Goal: Information Seeking & Learning: Find specific fact

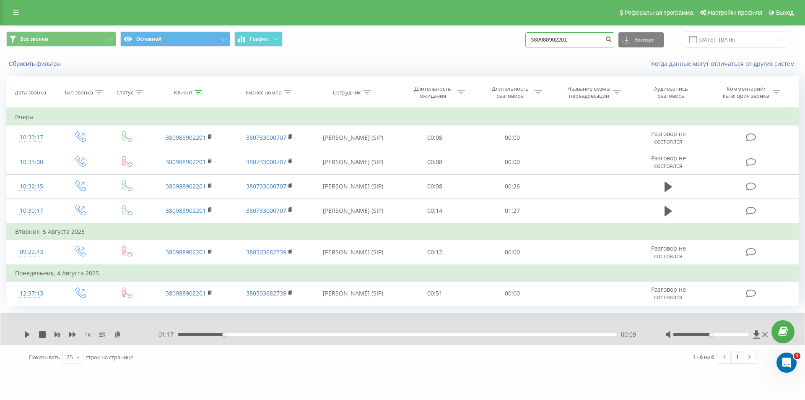
drag, startPoint x: 574, startPoint y: 42, endPoint x: 507, endPoint y: 47, distance: 66.5
click at [509, 47] on div "Все звонки Основной График 380988902201 Экспорт .csv .xls .xlsx [DATE] - [DATE]" at bounding box center [402, 39] width 792 height 16
drag, startPoint x: 580, startPoint y: 37, endPoint x: 505, endPoint y: 43, distance: 74.9
click at [505, 43] on div "Все звонки Основной График 380988902201 Экспорт .csv .xls .xlsx [DATE] - [DATE]" at bounding box center [402, 39] width 792 height 16
paste input "91043598"
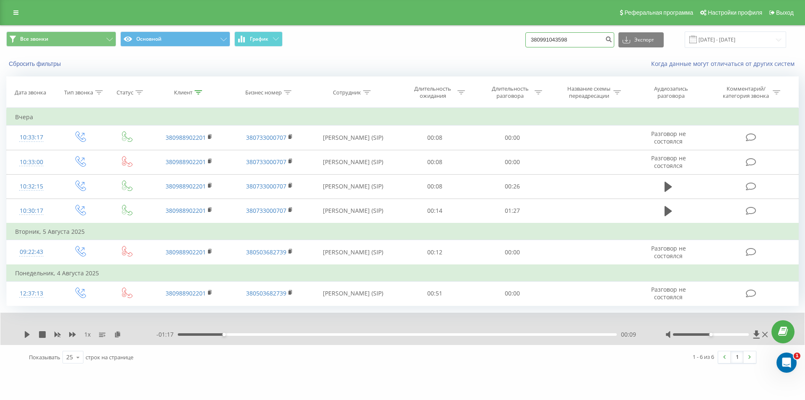
type input "380991043598"
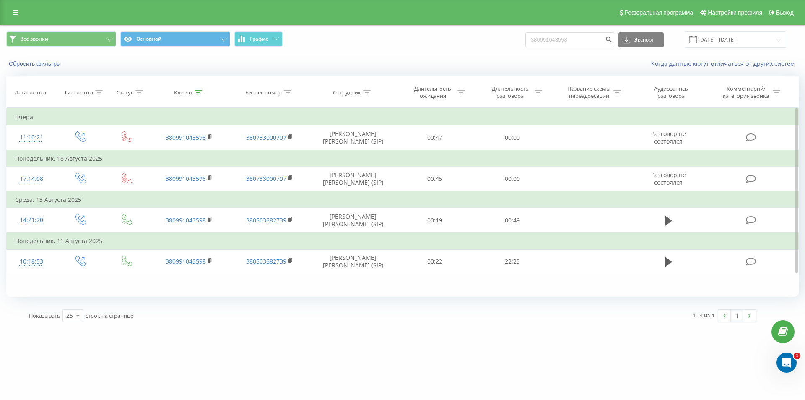
click at [188, 285] on div "Фильтровать по условию Равно Введите значение Отмена OK Фильтровать по условию …" at bounding box center [402, 202] width 792 height 189
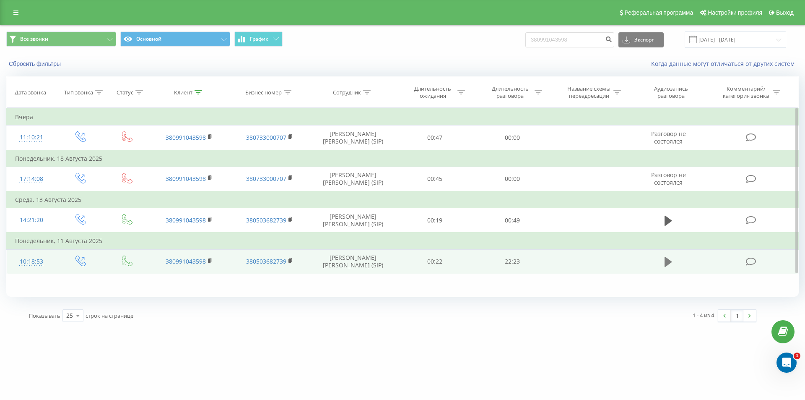
click at [667, 261] on icon at bounding box center [669, 262] width 8 height 10
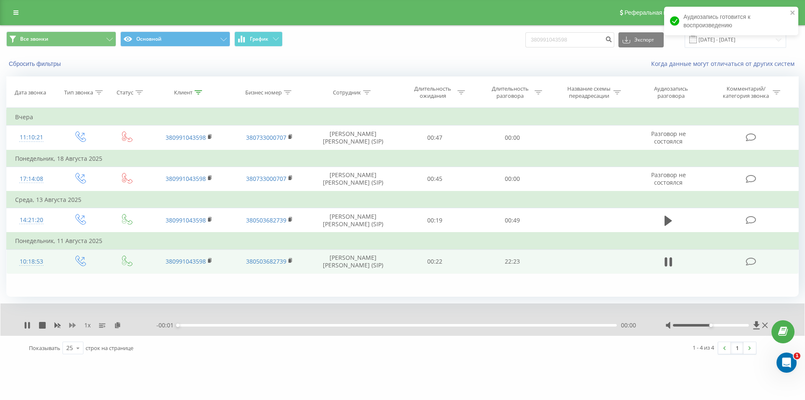
click at [72, 324] on icon at bounding box center [72, 325] width 7 height 7
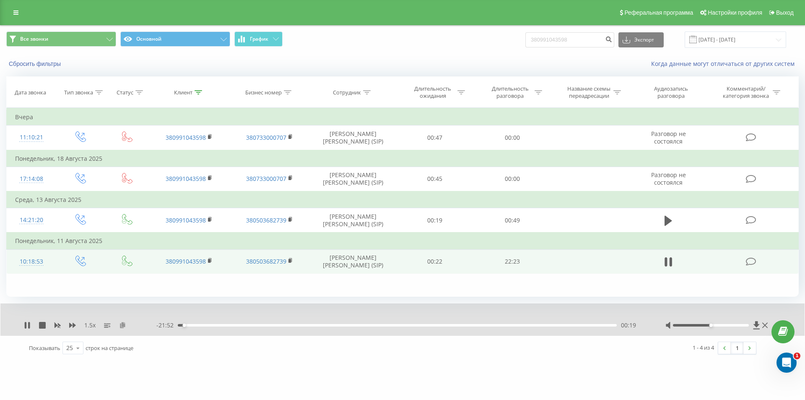
click at [122, 323] on icon at bounding box center [122, 325] width 7 height 6
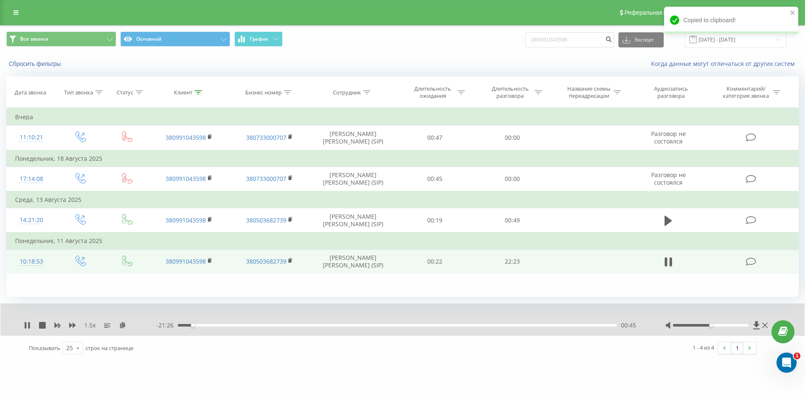
click at [68, 327] on div "1.5 x" at bounding box center [90, 325] width 132 height 8
click at [72, 324] on icon at bounding box center [72, 325] width 7 height 7
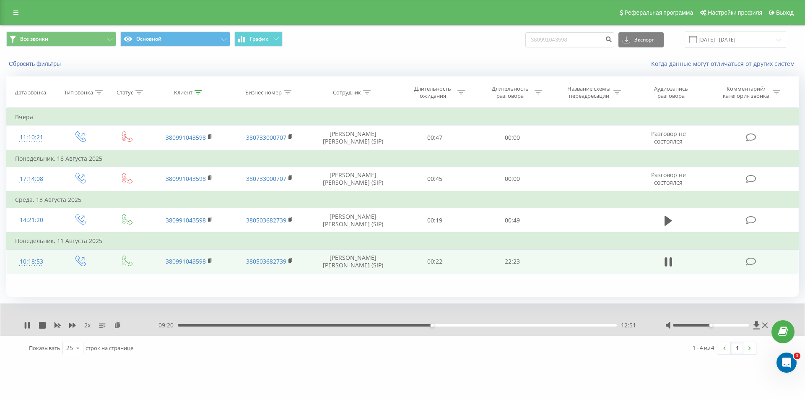
click at [422, 326] on div "12:51" at bounding box center [397, 325] width 439 height 3
click at [56, 322] on icon at bounding box center [57, 325] width 7 height 7
click at [72, 325] on icon at bounding box center [72, 324] width 7 height 5
click at [73, 322] on icon at bounding box center [72, 325] width 7 height 7
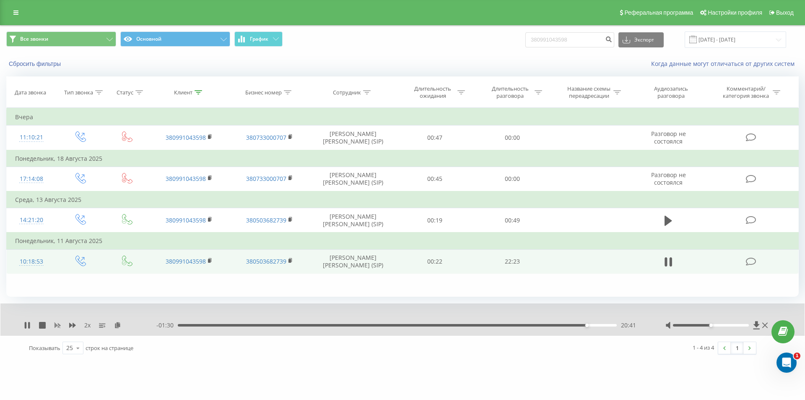
click at [57, 325] on rect at bounding box center [57, 325] width 6 height 6
click at [71, 326] on icon at bounding box center [72, 324] width 7 height 5
click at [607, 325] on div "21:56" at bounding box center [397, 325] width 439 height 3
click at [57, 325] on rect at bounding box center [57, 325] width 6 height 6
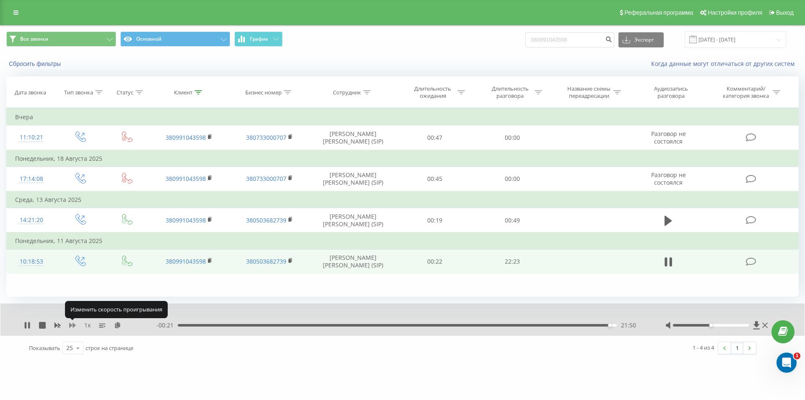
click at [71, 327] on icon at bounding box center [72, 325] width 7 height 7
drag, startPoint x: 574, startPoint y: 40, endPoint x: 403, endPoint y: 60, distance: 172.1
click at [456, 55] on div "Все звонки Основной График 380991043598 Экспорт .csv .xls .xlsx 21.05.2025 - 21…" at bounding box center [402, 50] width 804 height 48
paste input "75415220"
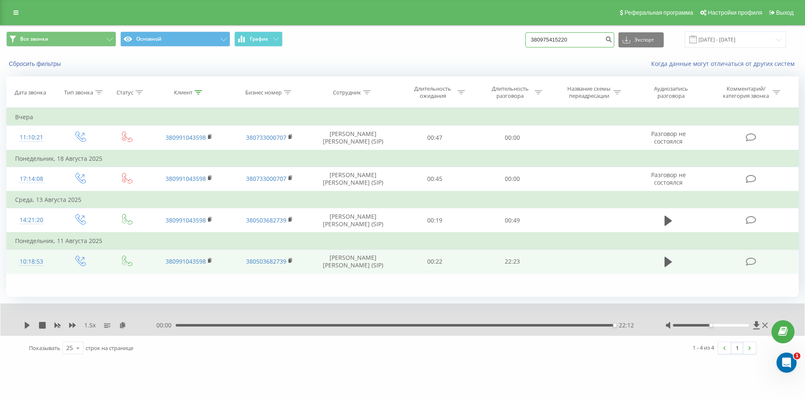
type input "380975415220"
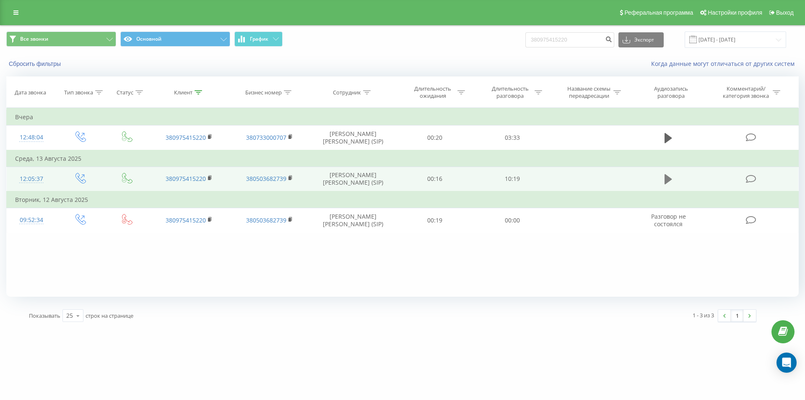
click at [664, 178] on button at bounding box center [668, 179] width 13 height 13
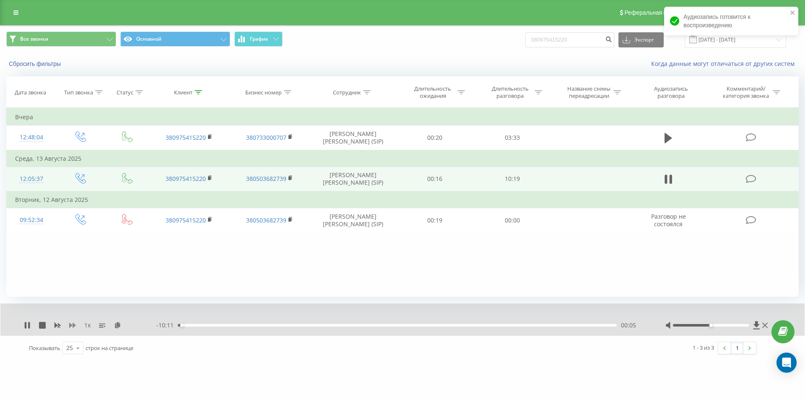
click at [70, 328] on icon at bounding box center [72, 325] width 7 height 7
click at [120, 326] on icon at bounding box center [122, 325] width 7 height 6
click at [209, 178] on rect at bounding box center [209, 178] width 3 height 4
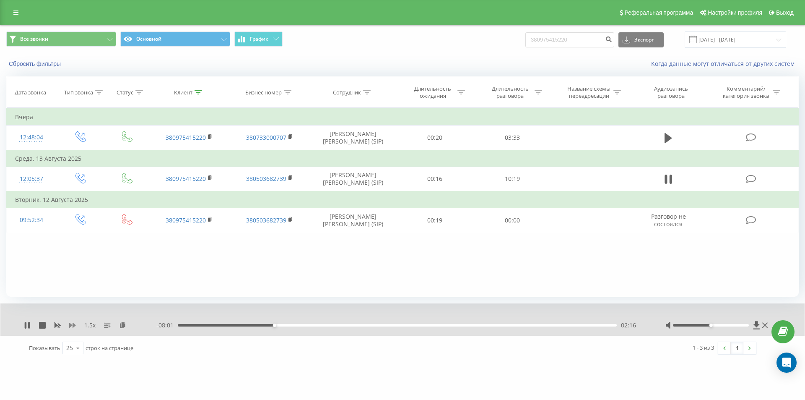
click at [70, 323] on icon at bounding box center [72, 324] width 7 height 5
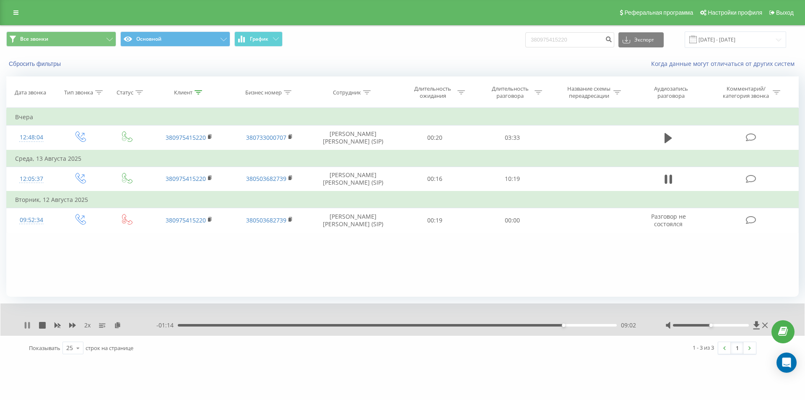
click at [26, 325] on icon at bounding box center [26, 325] width 2 height 7
click at [23, 324] on div "2 x - 01:14 09:02 09:02" at bounding box center [402, 319] width 804 height 32
click at [24, 326] on icon at bounding box center [27, 325] width 7 height 7
click at [24, 328] on icon at bounding box center [27, 325] width 7 height 7
click at [25, 324] on icon at bounding box center [27, 325] width 7 height 7
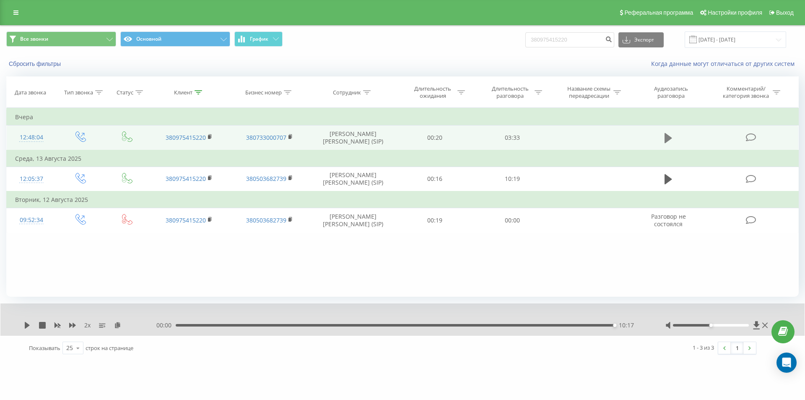
click at [667, 135] on icon at bounding box center [669, 138] width 8 height 10
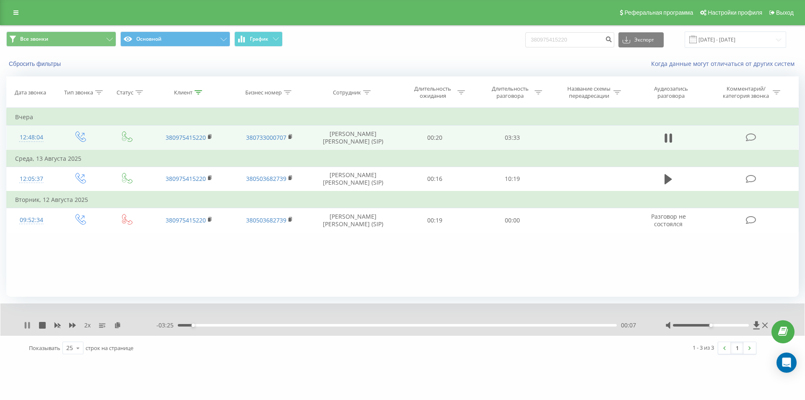
click at [29, 326] on icon at bounding box center [29, 325] width 2 height 7
drag, startPoint x: 581, startPoint y: 40, endPoint x: 451, endPoint y: 54, distance: 130.7
click at [462, 52] on div "Все звонки Основной График 380975415220 Экспорт .csv .xls .xlsx 21.05.2025 - 21…" at bounding box center [402, 40] width 804 height 28
paste input "660513201"
type input "380660513201"
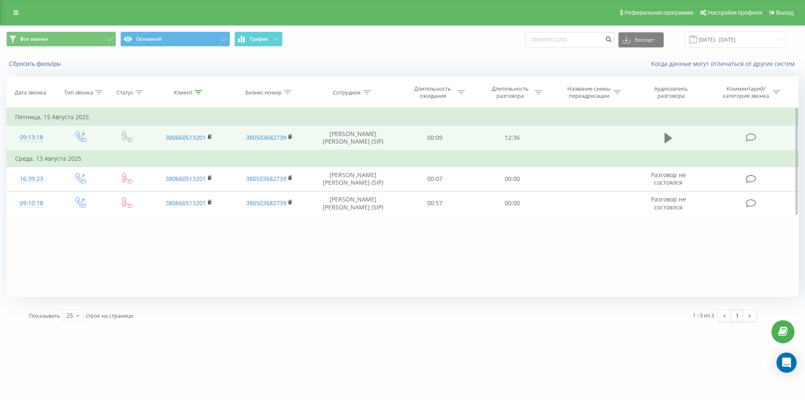
click at [668, 137] on icon at bounding box center [669, 138] width 8 height 10
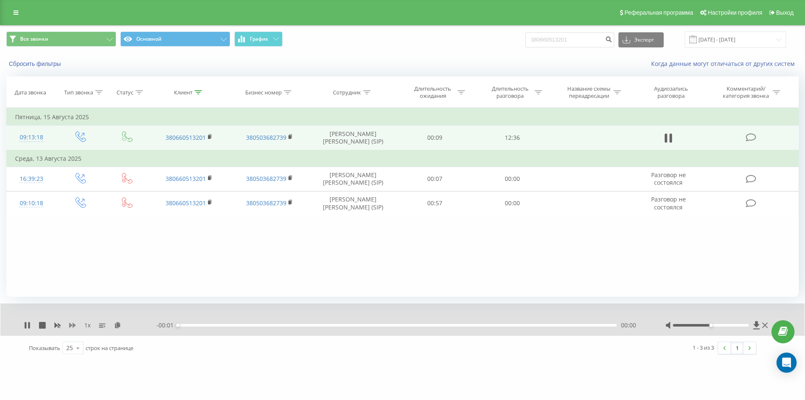
click at [71, 325] on icon at bounding box center [72, 324] width 7 height 5
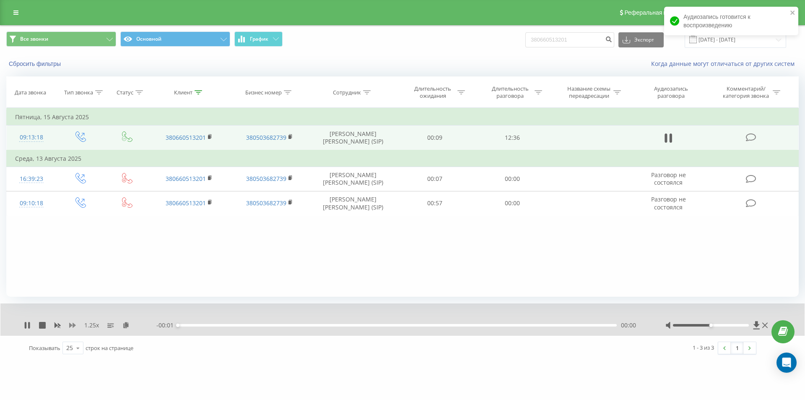
click at [71, 325] on icon at bounding box center [72, 324] width 7 height 5
click at [123, 322] on icon at bounding box center [122, 325] width 7 height 6
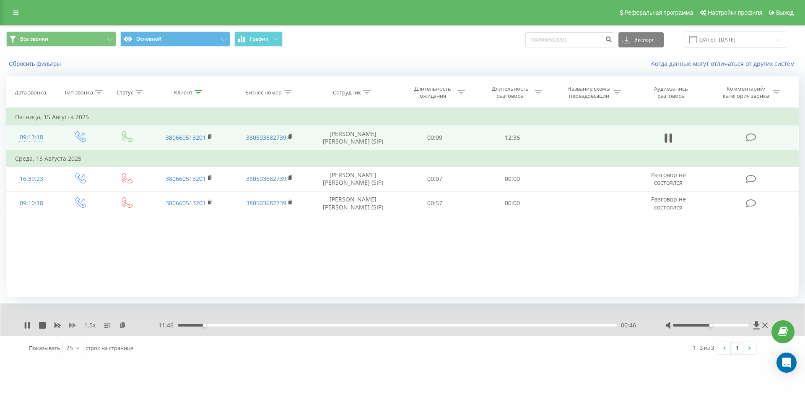
click at [74, 325] on icon at bounding box center [72, 324] width 7 height 5
click at [57, 323] on icon at bounding box center [57, 325] width 7 height 7
click at [75, 324] on icon at bounding box center [72, 325] width 7 height 7
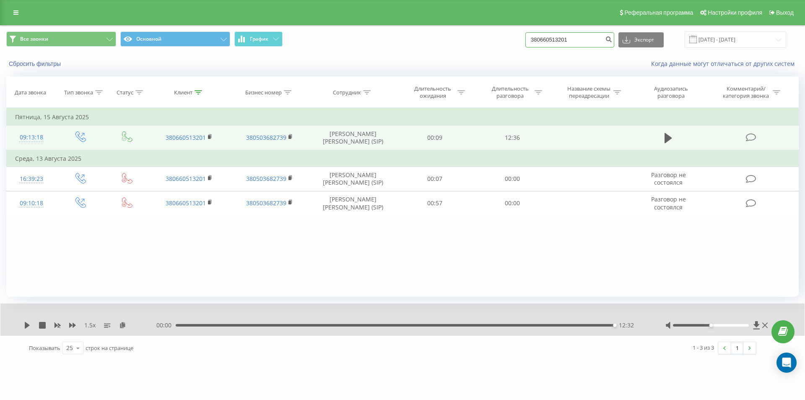
drag, startPoint x: 584, startPoint y: 36, endPoint x: 431, endPoint y: 45, distance: 152.8
click at [431, 45] on div "Все звонки Основной График 380660513201 Экспорт .csv .xls .xlsx 21.05.2025 - 21…" at bounding box center [402, 39] width 792 height 16
paste input "508183745"
type input "380508183745"
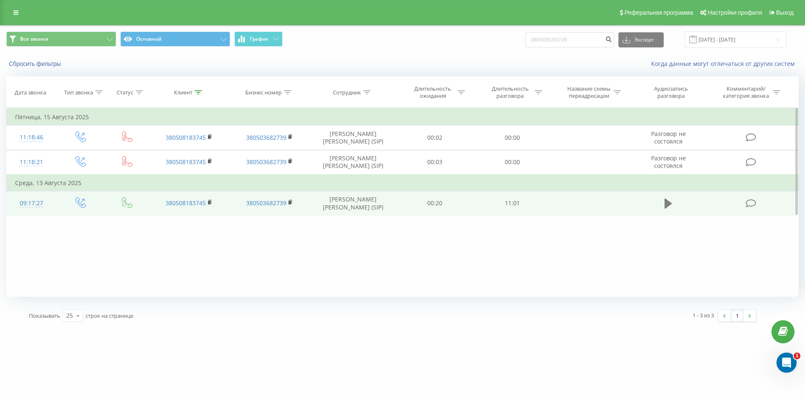
click at [670, 201] on icon at bounding box center [669, 203] width 8 height 12
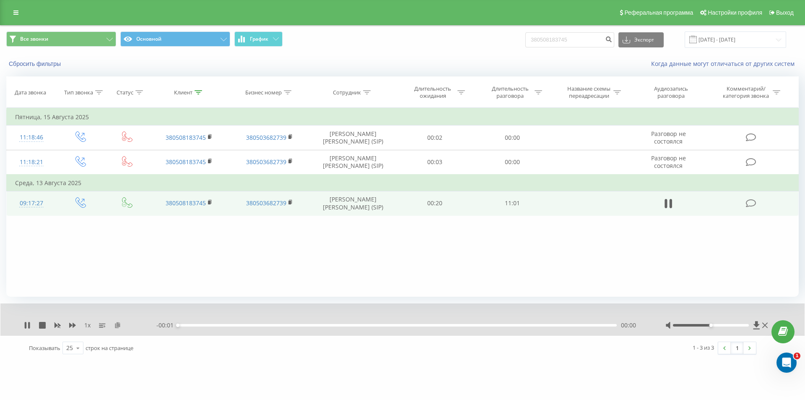
click at [118, 322] on icon at bounding box center [117, 325] width 7 height 6
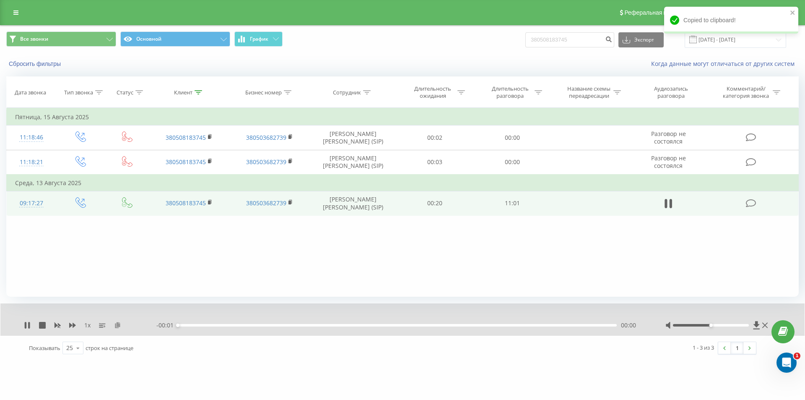
click at [118, 322] on icon at bounding box center [117, 325] width 7 height 6
click at [74, 322] on icon at bounding box center [72, 325] width 7 height 7
click at [74, 326] on icon at bounding box center [72, 324] width 7 height 5
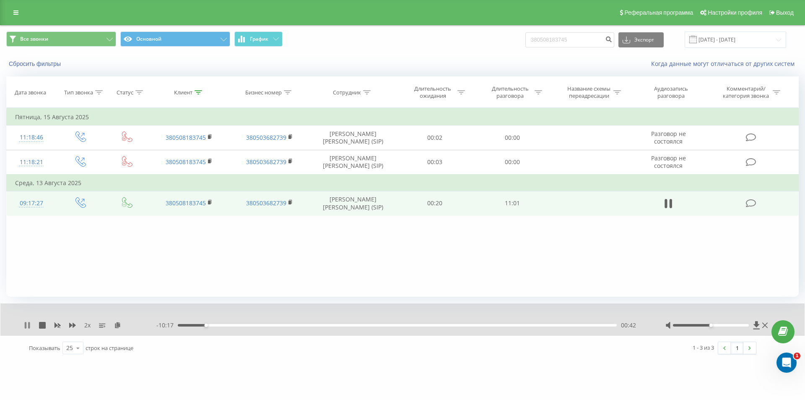
click at [29, 324] on icon at bounding box center [29, 325] width 2 height 7
click at [26, 324] on icon at bounding box center [27, 325] width 5 height 7
click at [58, 325] on rect at bounding box center [58, 324] width 4 height 3
click at [72, 327] on icon at bounding box center [72, 325] width 7 height 7
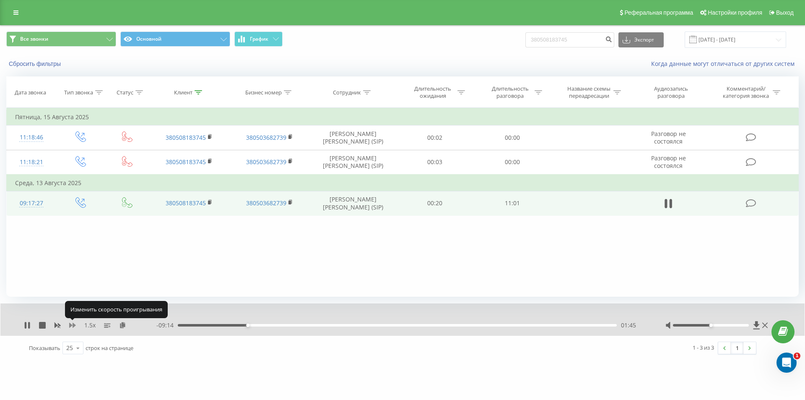
click at [72, 327] on icon at bounding box center [72, 325] width 7 height 7
click at [25, 326] on icon at bounding box center [26, 325] width 2 height 7
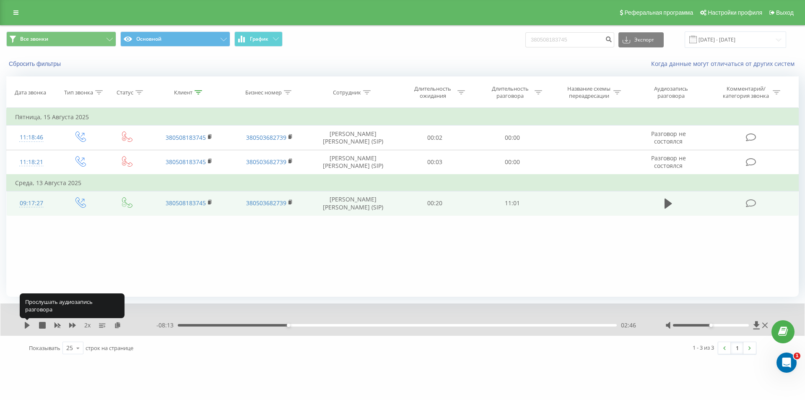
click at [27, 322] on icon at bounding box center [27, 325] width 7 height 7
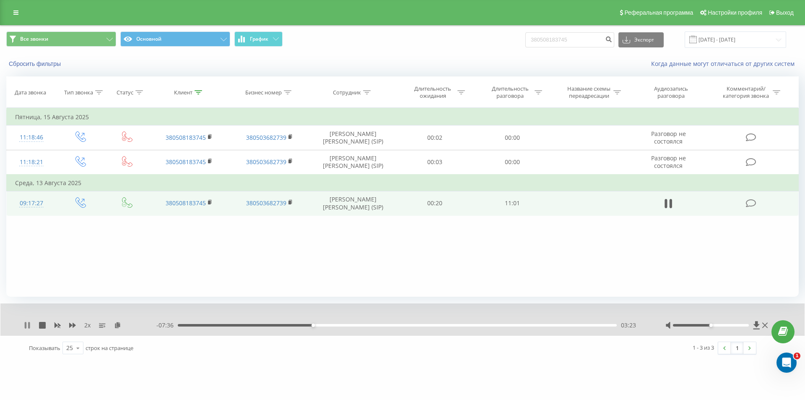
click at [28, 323] on icon at bounding box center [27, 325] width 7 height 7
click at [25, 324] on icon at bounding box center [27, 325] width 5 height 7
click at [27, 323] on icon at bounding box center [27, 325] width 7 height 7
click at [27, 326] on icon at bounding box center [27, 325] width 5 height 7
click at [511, 324] on div "08:22" at bounding box center [397, 325] width 439 height 3
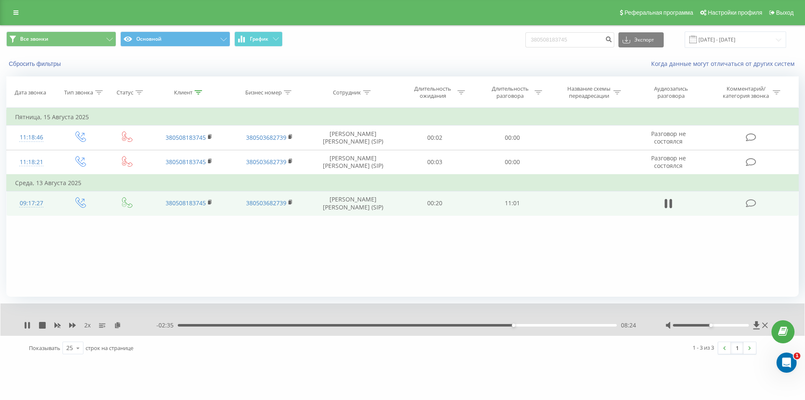
click at [508, 325] on div "08:24" at bounding box center [397, 325] width 439 height 3
click at [504, 325] on div "08:11" at bounding box center [397, 325] width 439 height 3
click at [501, 325] on div "08:15" at bounding box center [397, 325] width 439 height 3
click at [29, 325] on icon at bounding box center [29, 325] width 2 height 7
click at [24, 326] on icon at bounding box center [27, 325] width 7 height 7
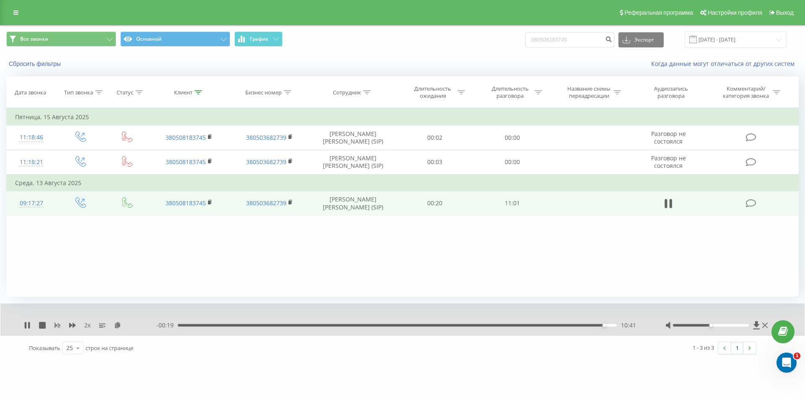
click at [57, 327] on icon at bounding box center [57, 325] width 7 height 7
click at [72, 325] on icon at bounding box center [72, 325] width 7 height 7
drag, startPoint x: 574, startPoint y: 42, endPoint x: 458, endPoint y: 52, distance: 117.0
click at [459, 52] on div "Все звонки Основной График 380508183745 Экспорт .csv .xls .xlsx 21.05.2025 - 21…" at bounding box center [402, 40] width 804 height 28
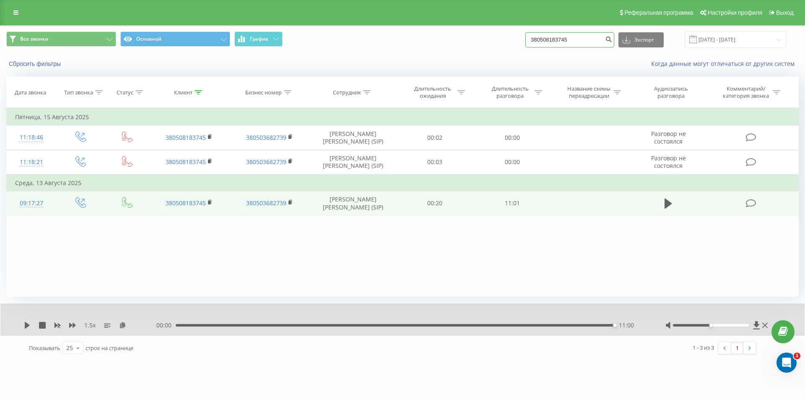
paste input "960047180"
type input "380960047180"
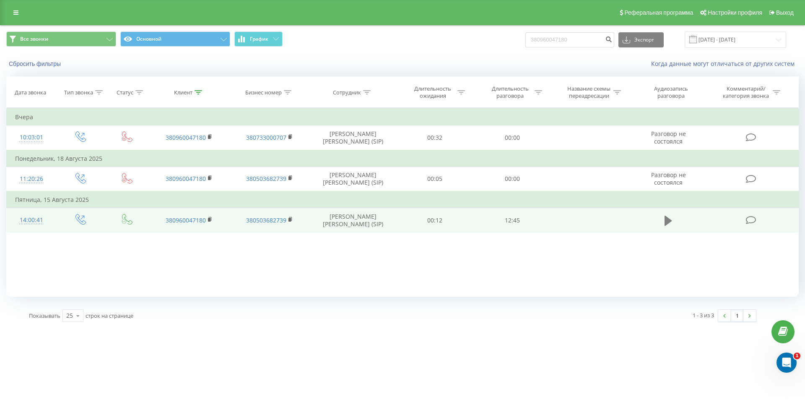
click at [667, 221] on icon at bounding box center [669, 220] width 8 height 10
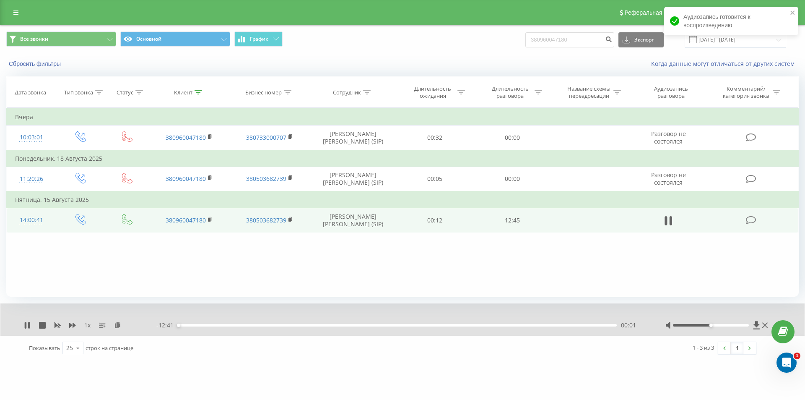
click at [69, 325] on div "1 x" at bounding box center [90, 325] width 132 height 8
click at [70, 325] on icon at bounding box center [72, 324] width 7 height 5
click at [124, 325] on icon at bounding box center [122, 325] width 7 height 6
click at [210, 221] on rect at bounding box center [209, 220] width 3 height 4
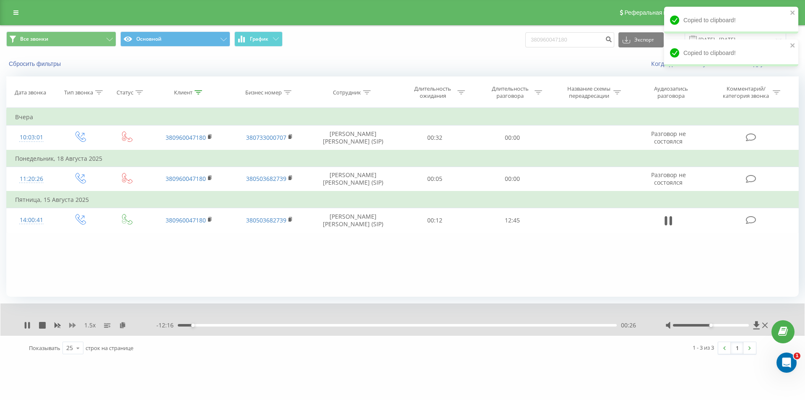
click at [72, 326] on icon at bounding box center [72, 325] width 7 height 7
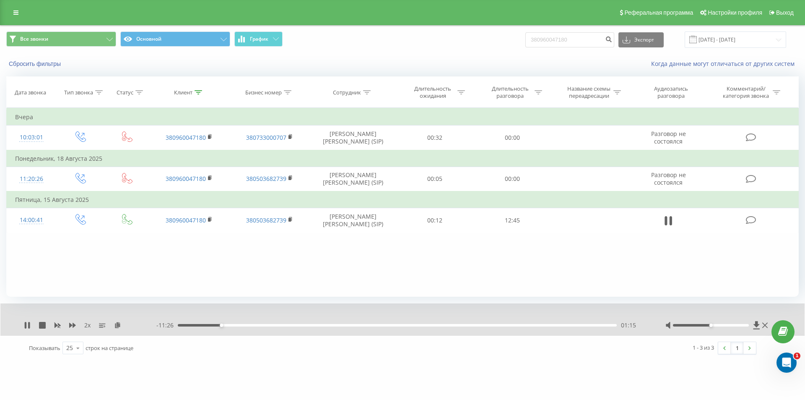
click at [206, 323] on div "- 11:26 01:15 01:15" at bounding box center [400, 325] width 488 height 8
click at [208, 324] on div "00:52" at bounding box center [397, 325] width 439 height 3
click at [58, 326] on icon at bounding box center [58, 325] width 6 height 5
click at [73, 324] on icon at bounding box center [72, 324] width 7 height 5
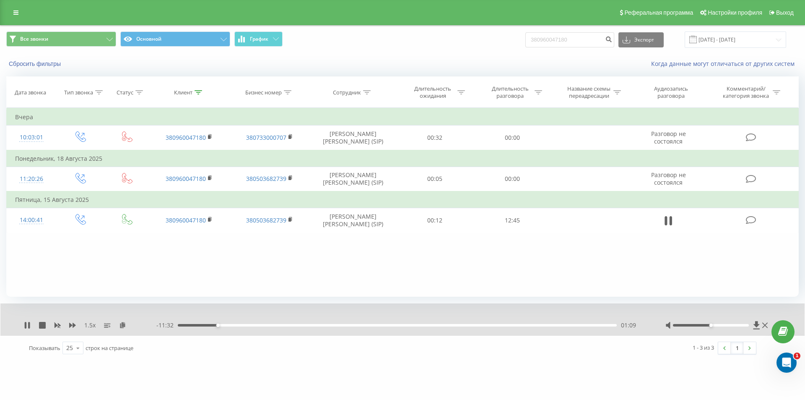
drag, startPoint x: 394, startPoint y: 365, endPoint x: 372, endPoint y: 369, distance: 22.1
click at [394, 365] on div "merezha-prava.com.ua 380960047180 Проекты merezha-prava.com.ua Дашборд Центр об…" at bounding box center [402, 200] width 805 height 400
click at [72, 325] on icon at bounding box center [72, 324] width 7 height 5
click at [26, 322] on icon at bounding box center [26, 325] width 2 height 7
click at [27, 321] on div "2 x" at bounding box center [90, 325] width 132 height 8
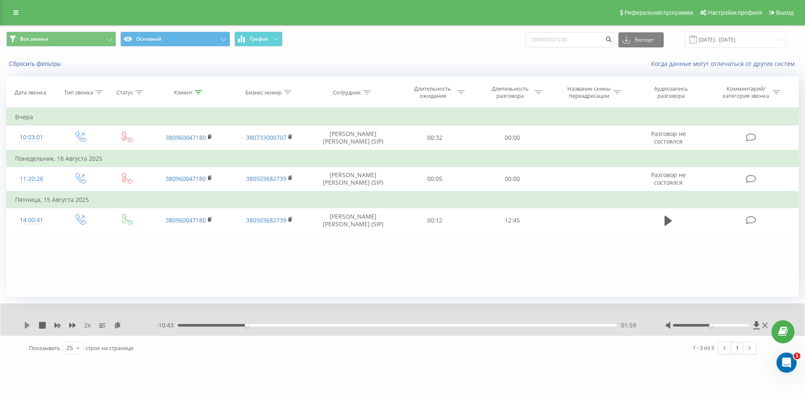
click at [28, 322] on icon at bounding box center [27, 325] width 7 height 7
click at [28, 323] on icon at bounding box center [27, 325] width 7 height 7
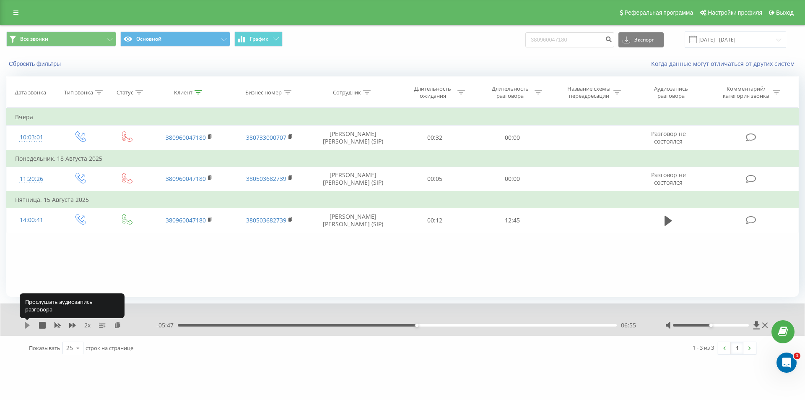
click at [28, 323] on icon at bounding box center [27, 325] width 7 height 7
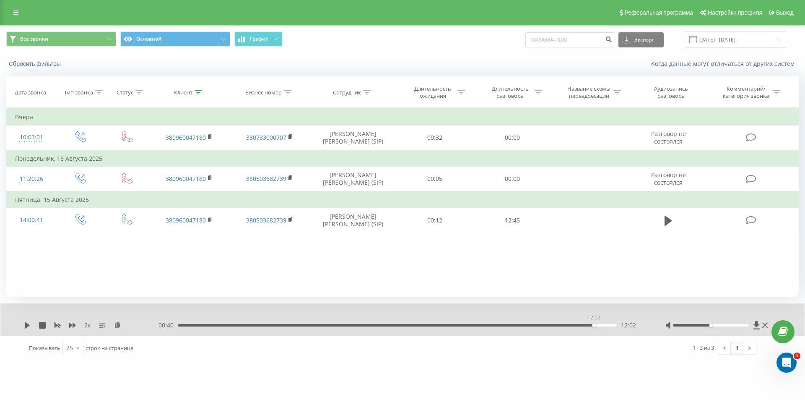
click at [592, 325] on div "12:02" at bounding box center [397, 325] width 439 height 3
click at [26, 325] on icon at bounding box center [27, 325] width 5 height 7
click at [58, 324] on icon at bounding box center [58, 325] width 6 height 5
click at [73, 325] on icon at bounding box center [72, 324] width 7 height 5
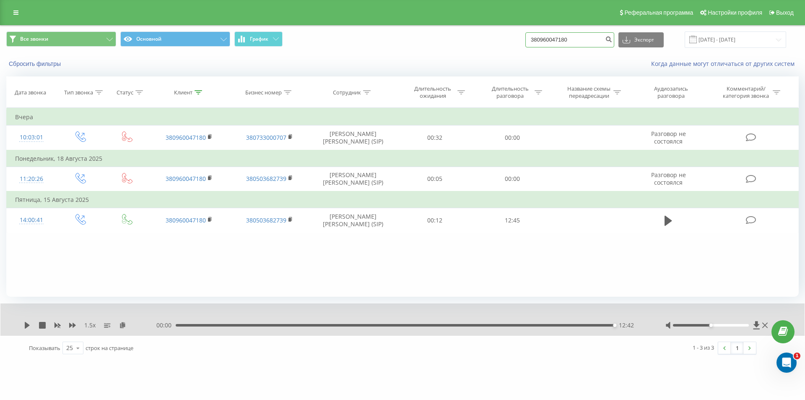
drag, startPoint x: 584, startPoint y: 41, endPoint x: 415, endPoint y: 21, distance: 170.1
click at [402, 42] on div "Все звонки Основной График 380960047180 Экспорт .csv .xls .xlsx 21.05.2025 - 21…" at bounding box center [402, 39] width 792 height 16
paste input "2771245"
type input "380962771245"
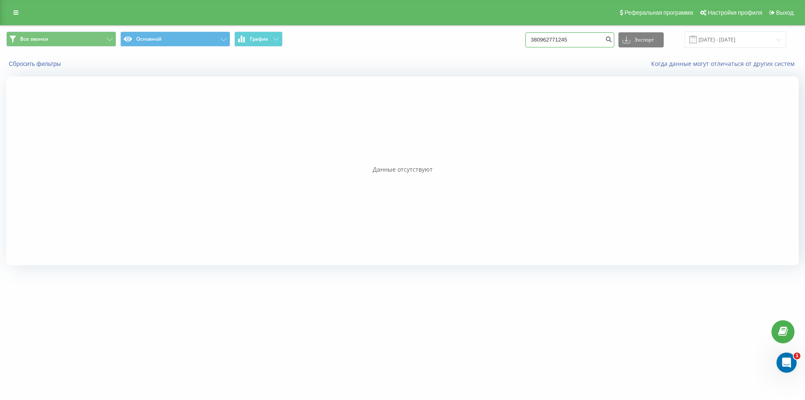
click at [582, 39] on input "380962771245" at bounding box center [569, 39] width 89 height 15
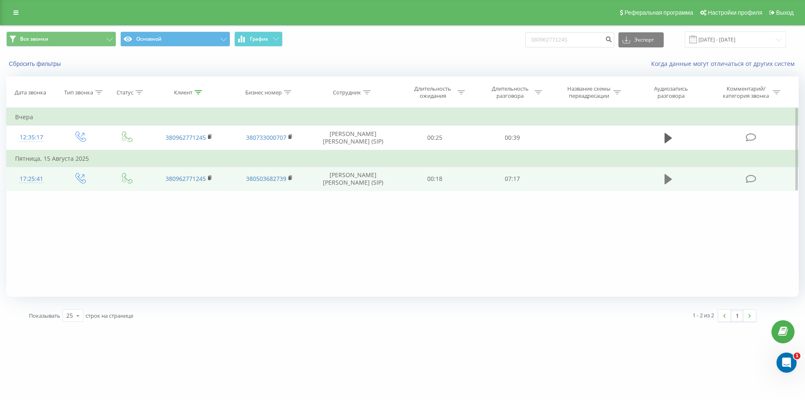
click at [668, 180] on icon at bounding box center [669, 179] width 8 height 10
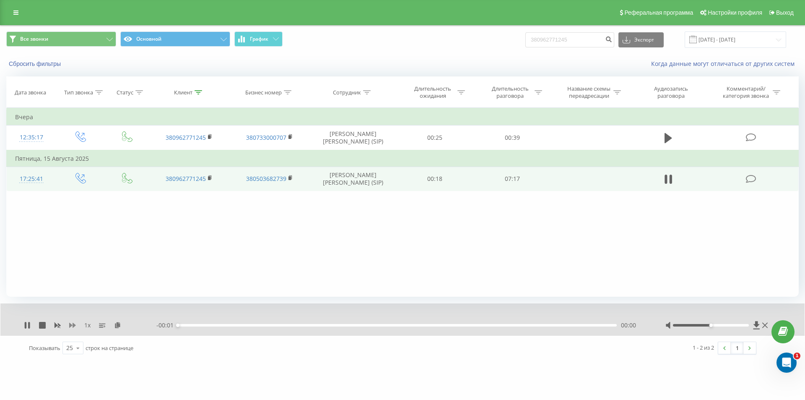
click at [70, 323] on icon at bounding box center [72, 324] width 7 height 5
click at [71, 323] on icon at bounding box center [72, 325] width 7 height 7
click at [121, 327] on icon at bounding box center [122, 325] width 7 height 6
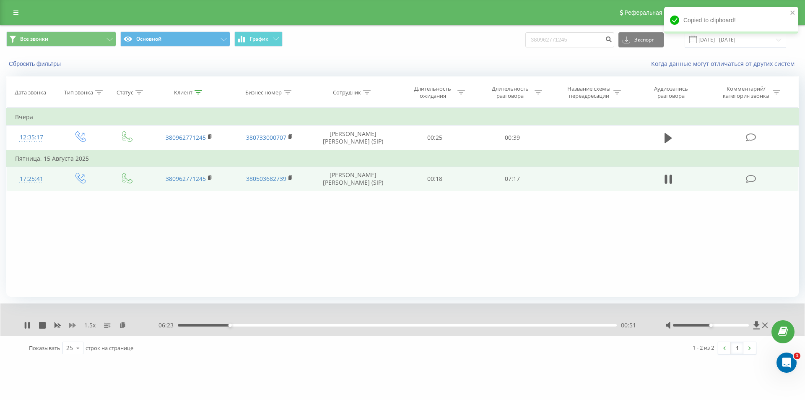
click at [69, 327] on icon at bounding box center [72, 325] width 7 height 7
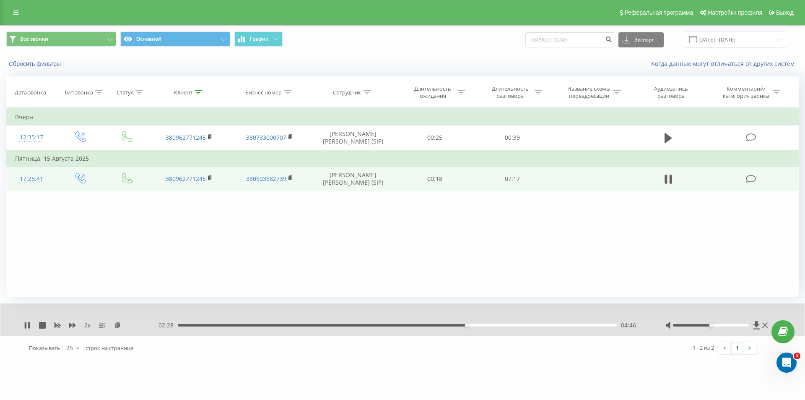
click at [445, 324] on div "04:46" at bounding box center [397, 325] width 439 height 3
click at [434, 325] on div "04:14" at bounding box center [397, 325] width 439 height 3
click at [26, 327] on icon at bounding box center [26, 325] width 2 height 7
click at [544, 325] on div "06:03" at bounding box center [397, 325] width 439 height 3
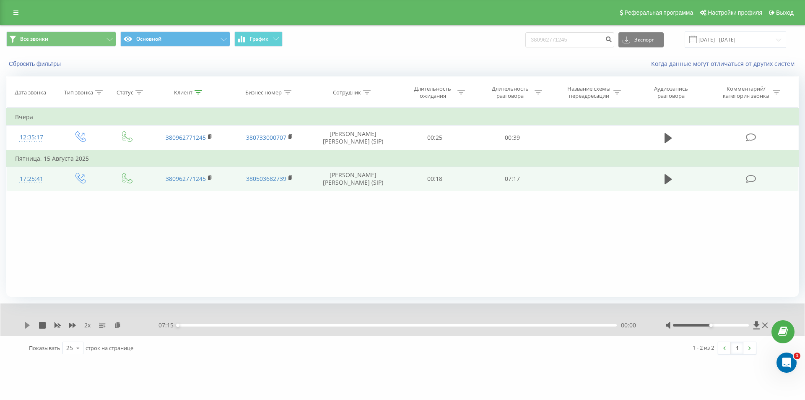
click at [26, 325] on icon at bounding box center [27, 325] width 5 height 7
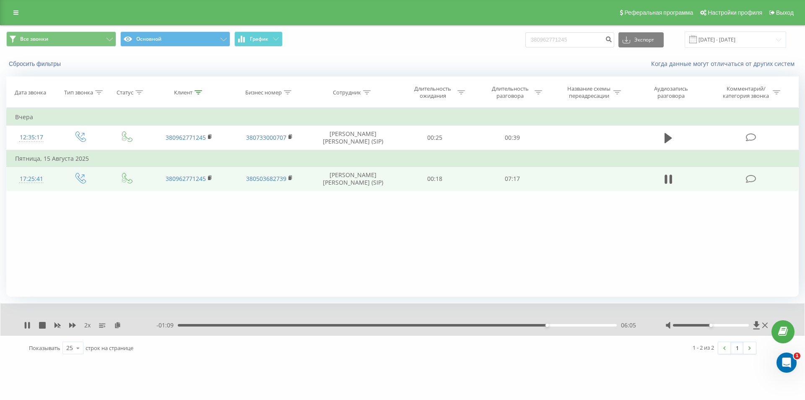
click at [532, 325] on div "06:05" at bounding box center [397, 325] width 439 height 3
click at [526, 325] on div "06:00" at bounding box center [397, 325] width 439 height 3
click at [519, 324] on div "05:50" at bounding box center [397, 325] width 439 height 3
click at [507, 326] on div "05:26" at bounding box center [397, 325] width 439 height 3
click at [531, 324] on div "05:41" at bounding box center [397, 325] width 439 height 3
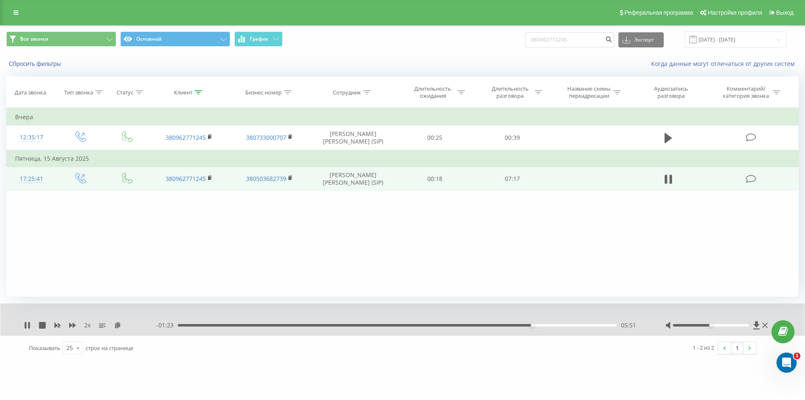
click at [545, 325] on div "05:51" at bounding box center [397, 325] width 439 height 3
click at [555, 325] on div "06:06" at bounding box center [397, 325] width 439 height 3
click at [55, 326] on icon at bounding box center [58, 325] width 6 height 5
click at [69, 326] on icon at bounding box center [72, 324] width 7 height 5
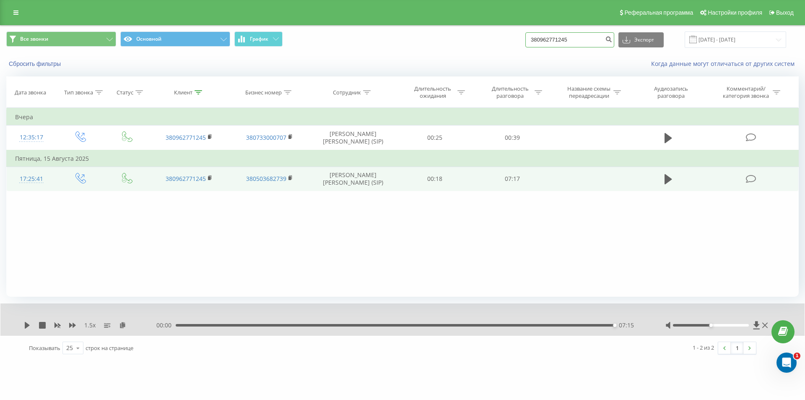
drag, startPoint x: 580, startPoint y: 43, endPoint x: 467, endPoint y: 46, distance: 112.8
click at [488, 46] on div "Все звонки Основной График 380962771245 Экспорт .csv .xls .xlsx 21.05.2025 - 21…" at bounding box center [402, 39] width 792 height 16
paste input "663685262"
type input "380663685262"
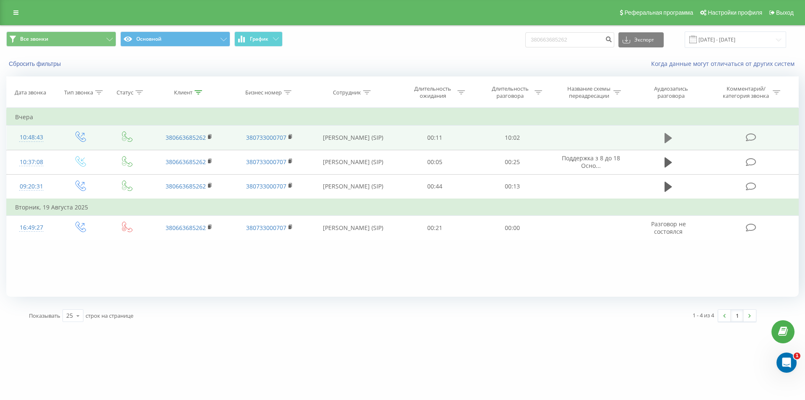
click at [665, 135] on icon at bounding box center [669, 138] width 8 height 12
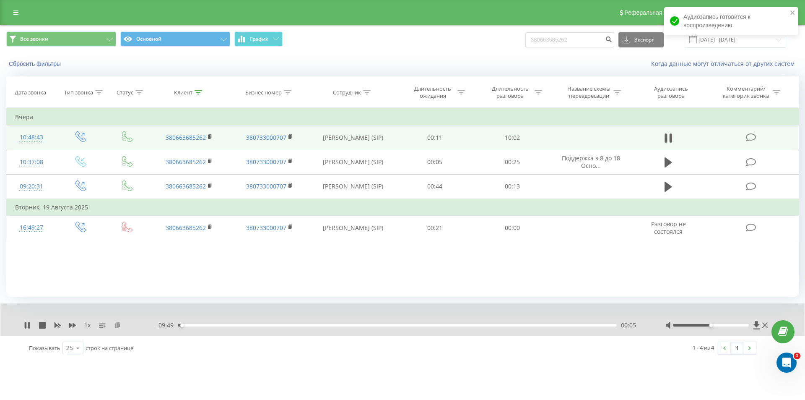
click at [117, 325] on icon at bounding box center [117, 325] width 7 height 6
click at [72, 323] on icon at bounding box center [72, 325] width 7 height 7
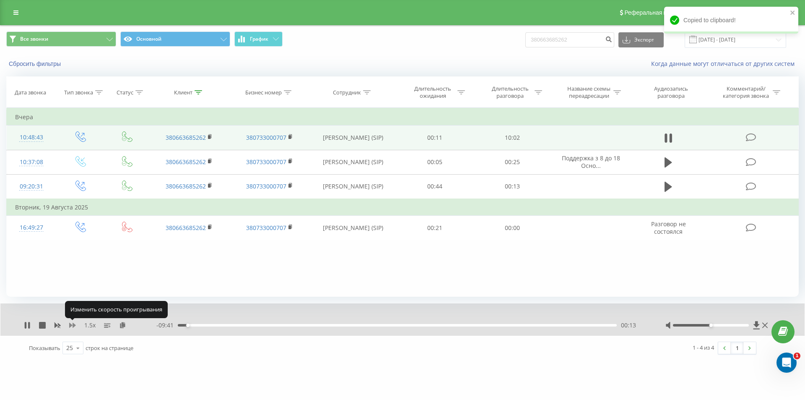
click at [70, 325] on icon at bounding box center [72, 324] width 7 height 5
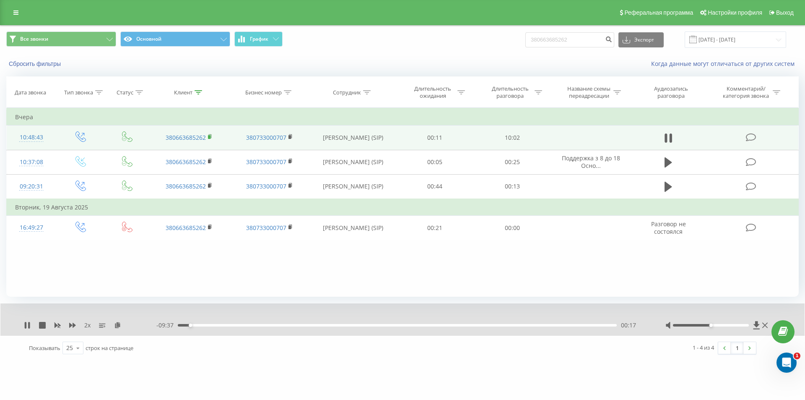
click at [211, 138] on icon at bounding box center [209, 136] width 3 height 4
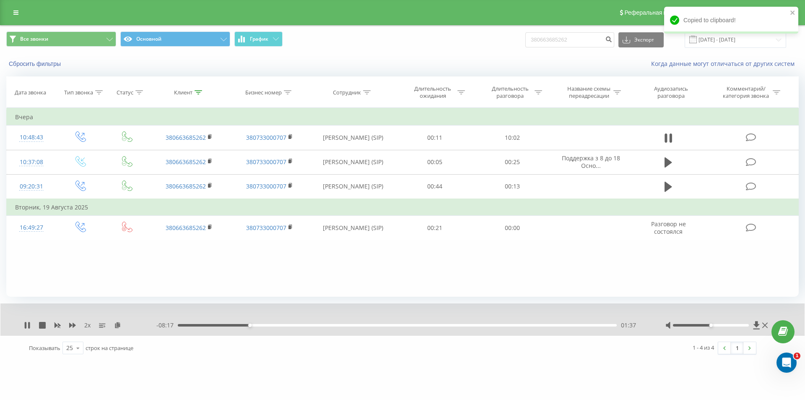
click at [209, 326] on div "01:37" at bounding box center [397, 325] width 439 height 3
click at [59, 325] on icon at bounding box center [58, 325] width 6 height 5
click at [71, 323] on icon at bounding box center [72, 325] width 7 height 7
click at [71, 322] on icon at bounding box center [72, 325] width 7 height 7
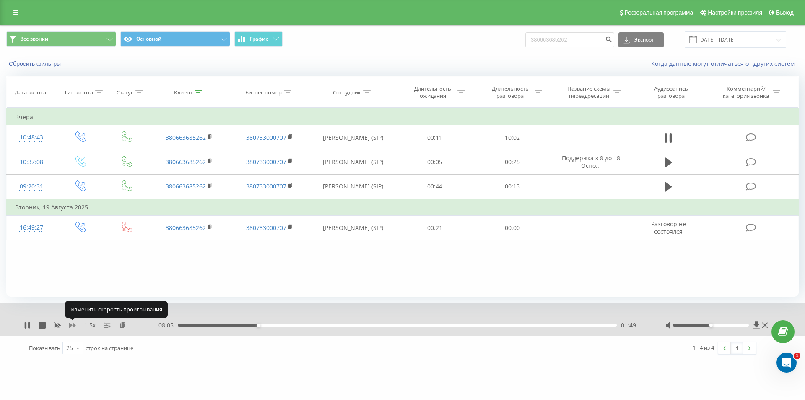
click at [73, 325] on icon at bounding box center [72, 325] width 7 height 7
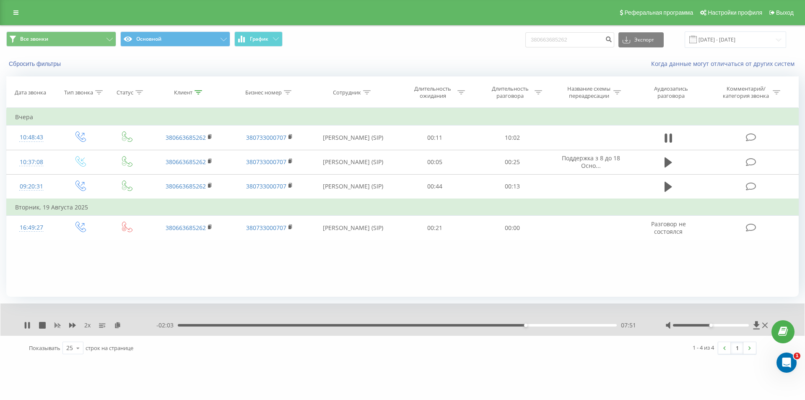
click at [57, 325] on rect at bounding box center [57, 325] width 6 height 6
click at [74, 325] on icon at bounding box center [72, 324] width 7 height 5
click at [595, 324] on div "09:51" at bounding box center [397, 325] width 439 height 3
click at [590, 325] on div "09:28" at bounding box center [397, 325] width 439 height 3
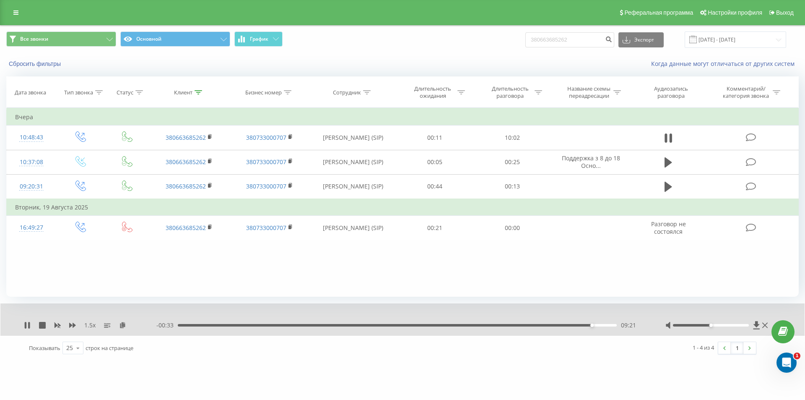
click at [580, 323] on div "- 00:33 09:21 09:21" at bounding box center [400, 325] width 488 height 8
click at [579, 325] on div "09:22" at bounding box center [397, 325] width 439 height 3
click at [570, 325] on div "08:52" at bounding box center [397, 325] width 439 height 3
click at [566, 324] on div "08:55" at bounding box center [397, 325] width 439 height 3
click at [573, 325] on div "08:59" at bounding box center [397, 325] width 439 height 3
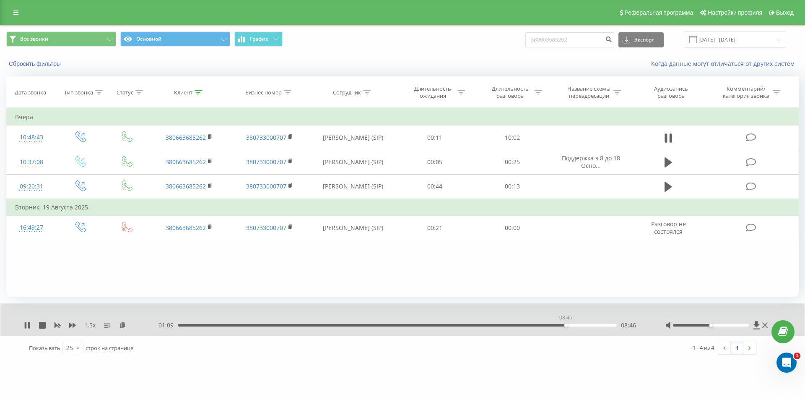
click at [566, 325] on div "08:46" at bounding box center [397, 325] width 439 height 3
click at [59, 325] on icon at bounding box center [58, 325] width 6 height 5
click at [560, 325] on div "08:49" at bounding box center [397, 325] width 439 height 3
click at [384, 324] on div "09:29" at bounding box center [397, 325] width 439 height 3
click at [71, 323] on icon at bounding box center [72, 325] width 7 height 7
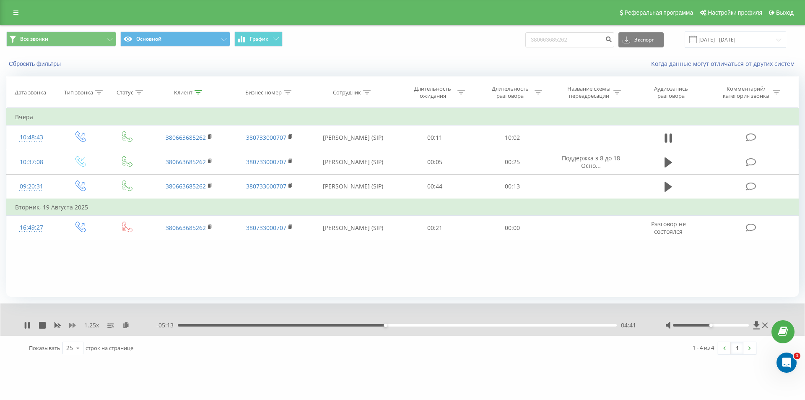
click at [71, 323] on icon at bounding box center [72, 325] width 7 height 7
click at [71, 324] on icon at bounding box center [72, 324] width 7 height 5
click at [421, 326] on div "05:18" at bounding box center [397, 325] width 439 height 3
click at [431, 325] on div "05:32" at bounding box center [397, 325] width 439 height 3
click at [444, 325] on div "05:46" at bounding box center [397, 325] width 439 height 3
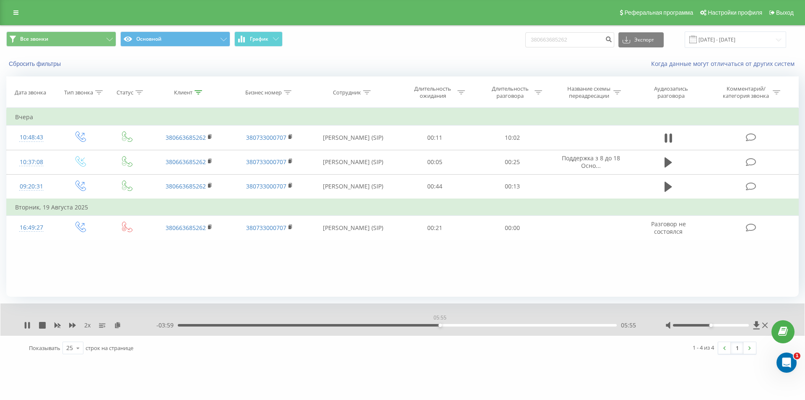
click at [440, 326] on div "05:55" at bounding box center [397, 325] width 439 height 3
click at [452, 325] on div "06:03" at bounding box center [397, 325] width 439 height 3
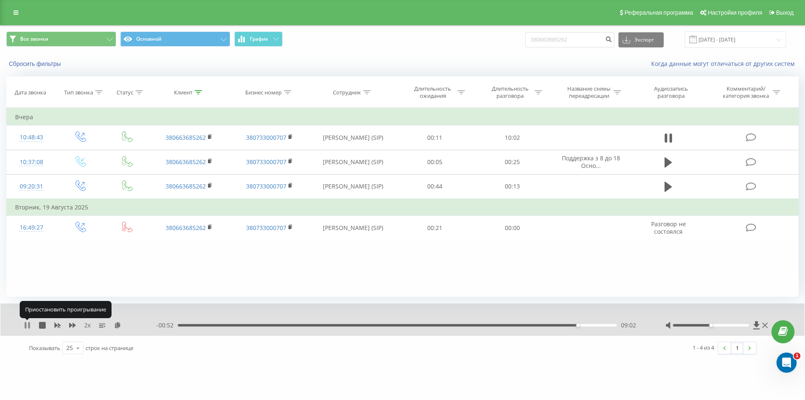
click at [28, 325] on icon at bounding box center [27, 325] width 7 height 7
